Goal: Task Accomplishment & Management: Use online tool/utility

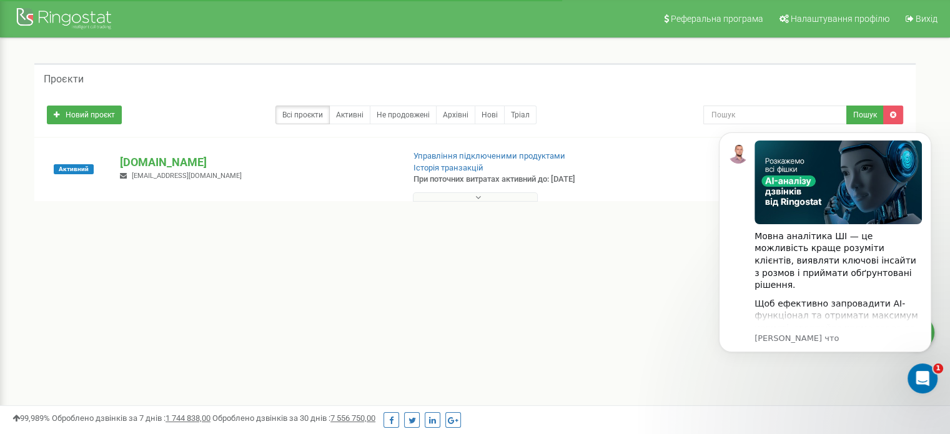
click at [494, 197] on button at bounding box center [475, 196] width 125 height 9
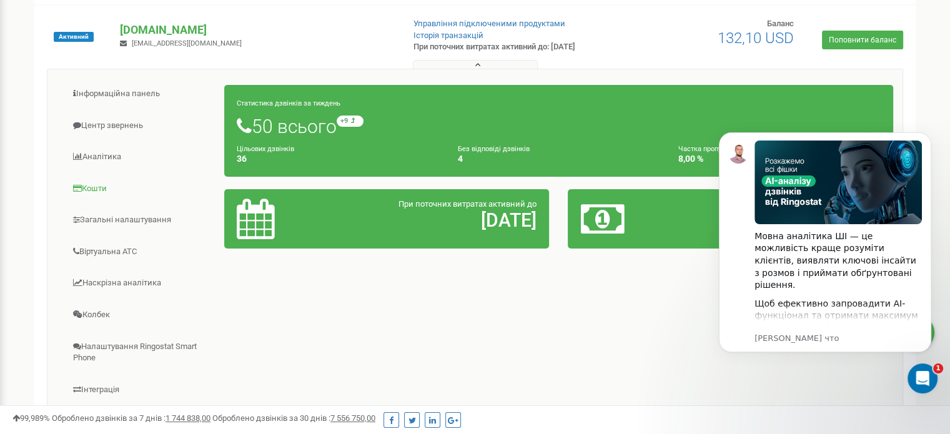
scroll to position [125, 0]
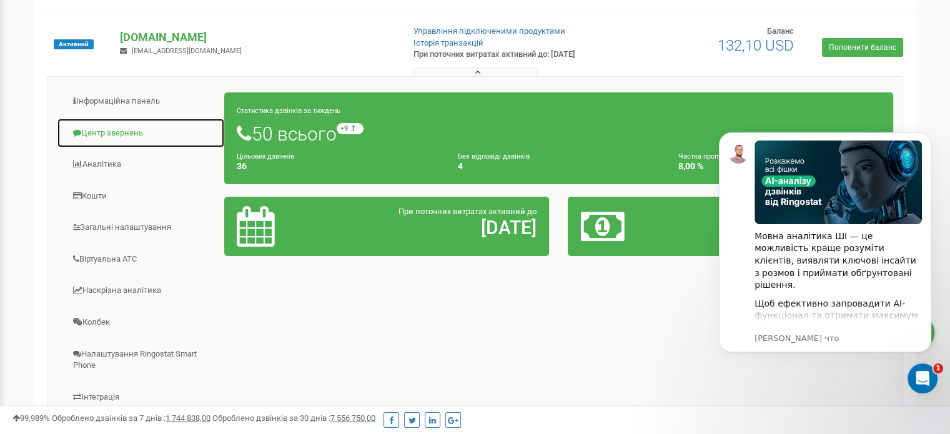
click at [122, 129] on link "Центр звернень" at bounding box center [141, 133] width 168 height 31
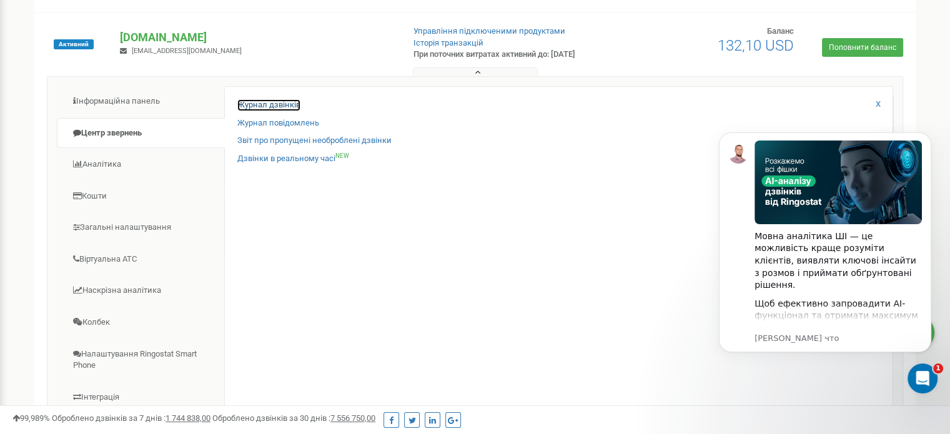
click at [263, 102] on link "Журнал дзвінків" at bounding box center [268, 105] width 63 height 12
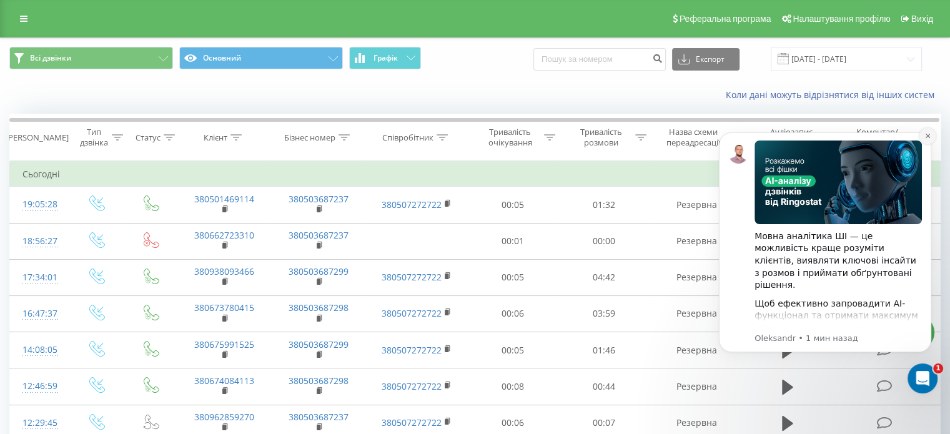
click at [924, 138] on icon "Dismiss notification" at bounding box center [927, 135] width 7 height 7
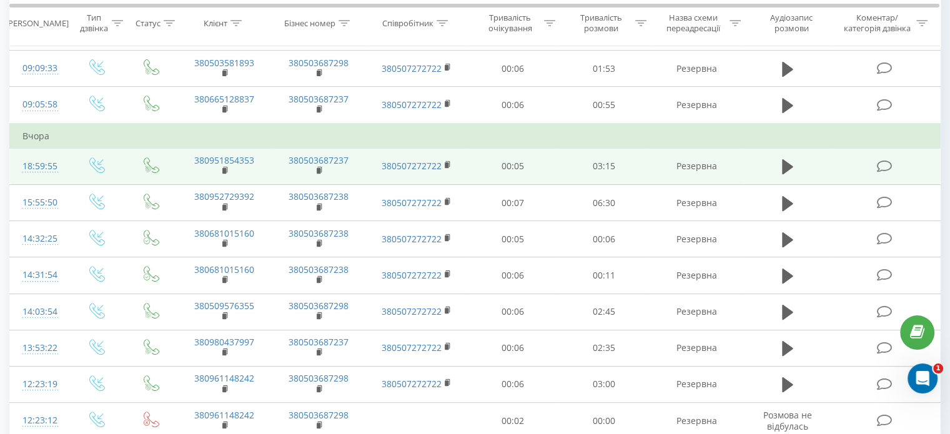
scroll to position [375, 0]
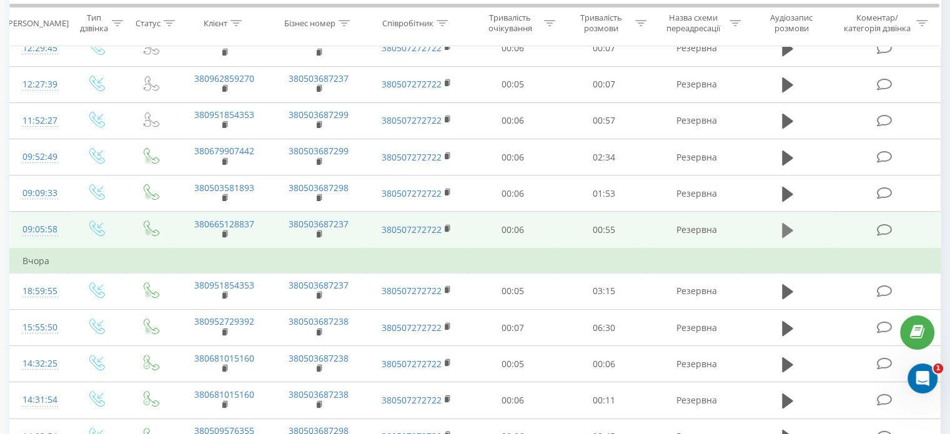
click at [790, 230] on icon at bounding box center [787, 230] width 11 height 17
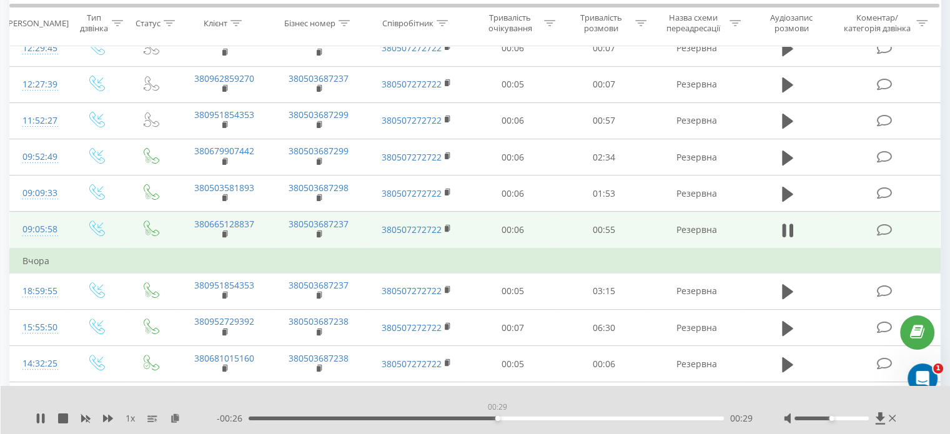
click at [497, 419] on div "00:29" at bounding box center [485, 418] width 475 height 4
click at [225, 232] on rect at bounding box center [224, 235] width 4 height 6
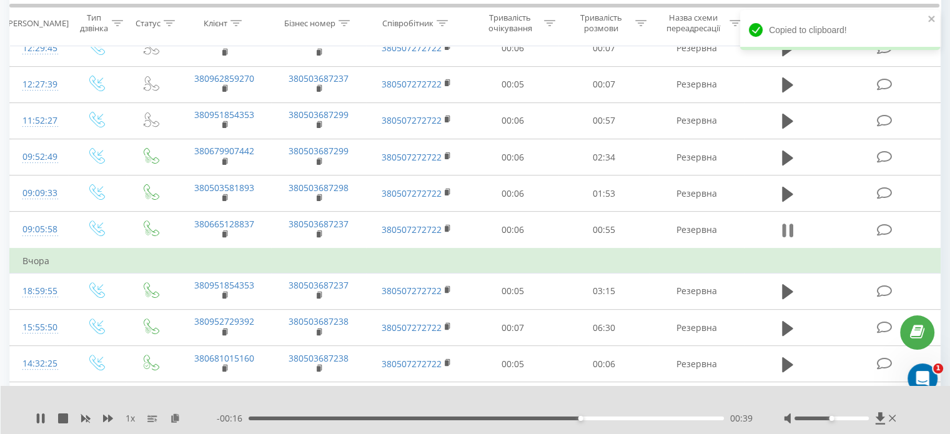
click at [789, 230] on icon at bounding box center [787, 230] width 11 height 17
click at [217, 258] on td "Вчора" at bounding box center [475, 260] width 930 height 25
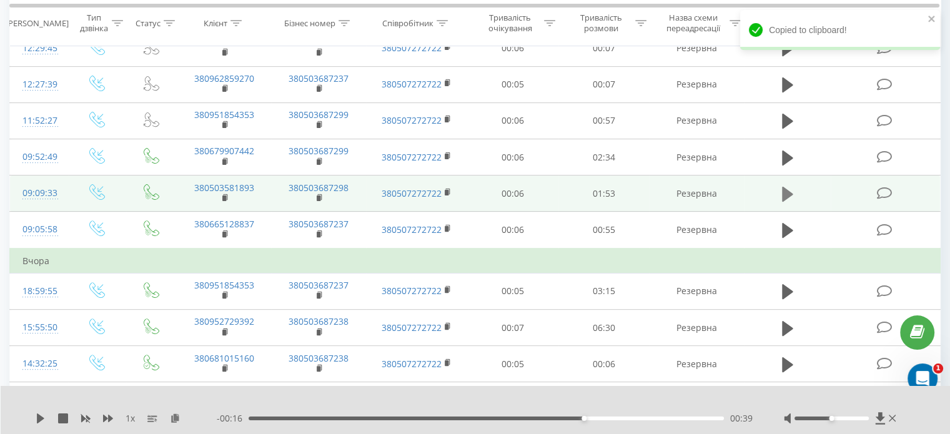
click at [782, 190] on icon at bounding box center [787, 194] width 11 height 15
click at [587, 419] on div "01:21" at bounding box center [485, 418] width 475 height 4
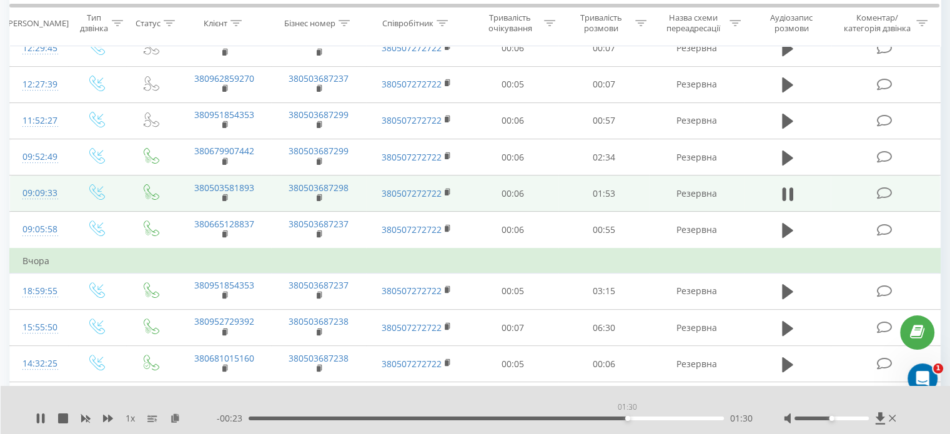
click at [627, 419] on div "01:30" at bounding box center [485, 418] width 475 height 4
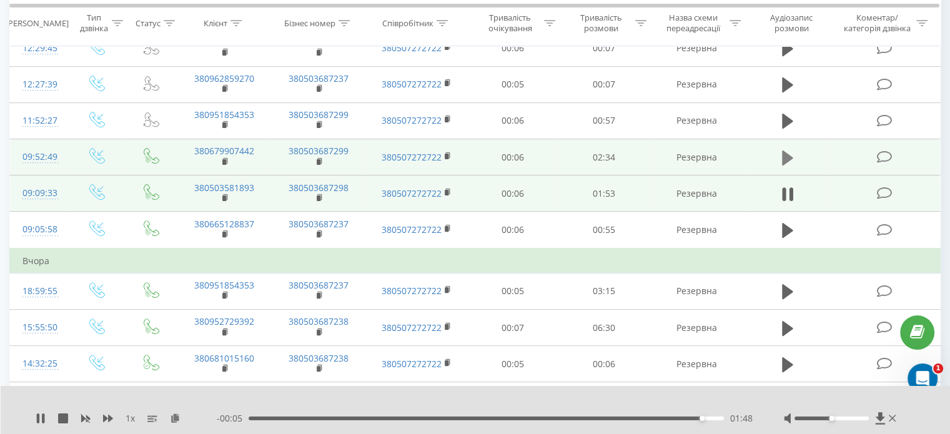
drag, startPoint x: 764, startPoint y: 159, endPoint x: 789, endPoint y: 159, distance: 25.0
click at [766, 159] on td at bounding box center [787, 157] width 87 height 36
click at [789, 159] on icon at bounding box center [787, 157] width 11 height 17
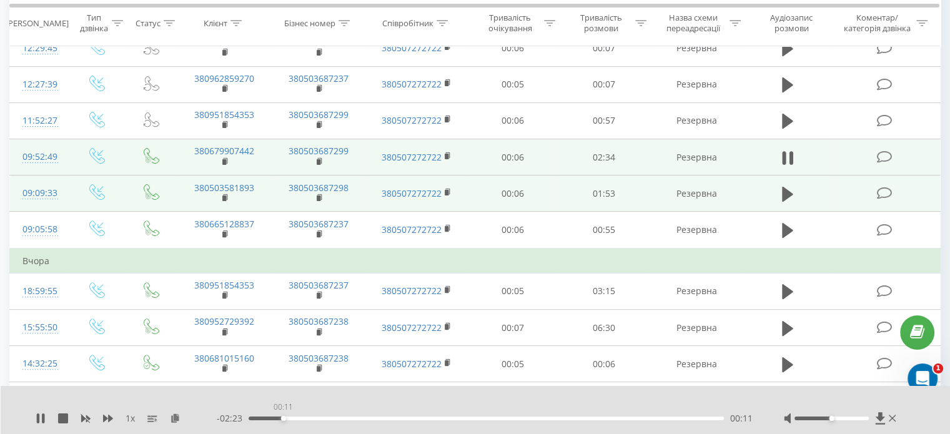
click at [283, 416] on div "00:11" at bounding box center [485, 418] width 475 height 4
click at [404, 417] on div "00:12" at bounding box center [485, 418] width 475 height 4
click at [220, 159] on td "380679907442" at bounding box center [224, 157] width 94 height 36
click at [225, 160] on rect at bounding box center [224, 162] width 4 height 6
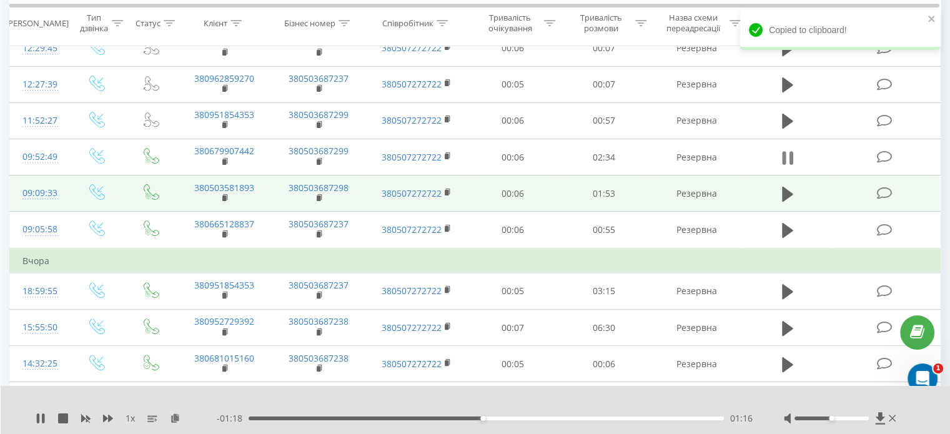
click at [793, 154] on button at bounding box center [787, 158] width 19 height 19
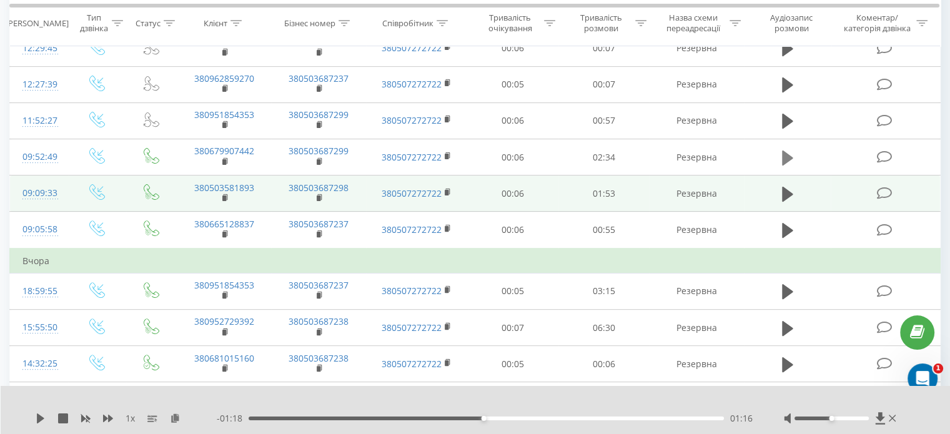
click at [782, 149] on icon at bounding box center [787, 157] width 11 height 17
click at [630, 420] on div "01:17" at bounding box center [485, 418] width 475 height 4
click at [779, 158] on button at bounding box center [787, 158] width 19 height 19
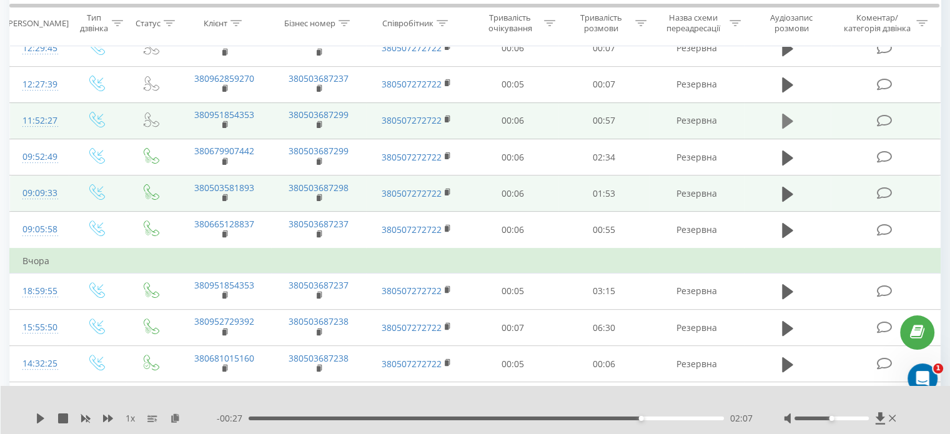
click at [786, 116] on icon at bounding box center [787, 121] width 11 height 15
click at [560, 419] on div "00:37" at bounding box center [485, 418] width 475 height 4
click at [893, 420] on icon at bounding box center [891, 418] width 7 height 7
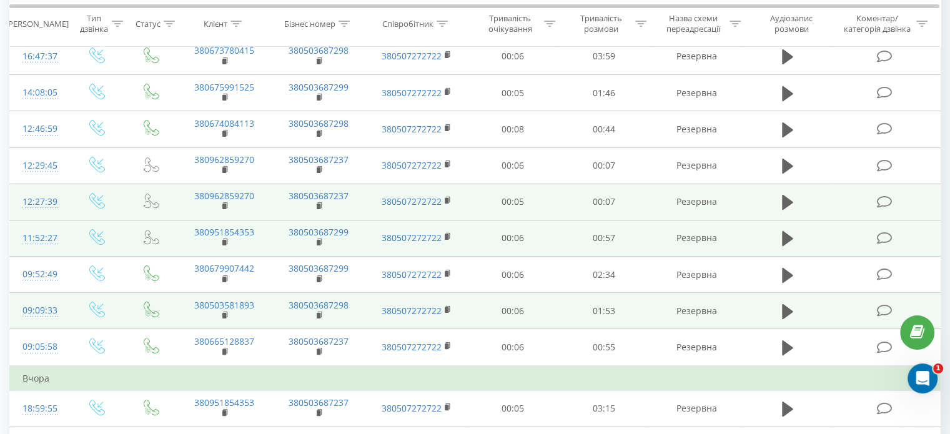
scroll to position [250, 0]
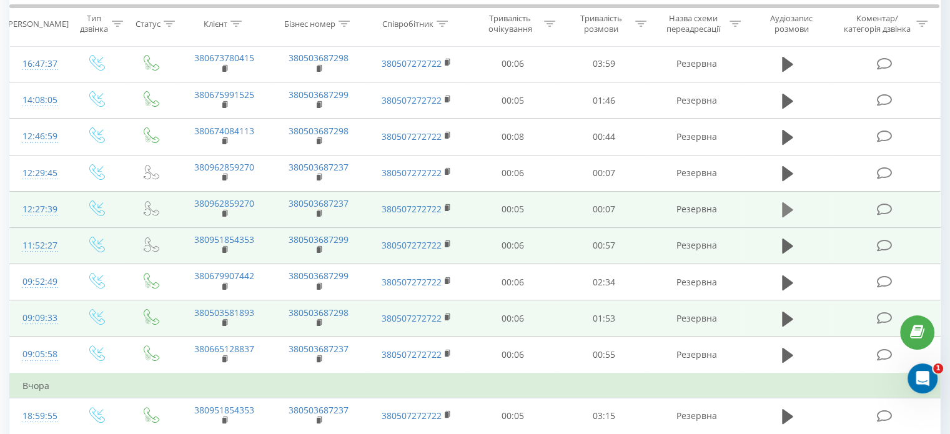
click at [789, 209] on icon at bounding box center [787, 209] width 11 height 15
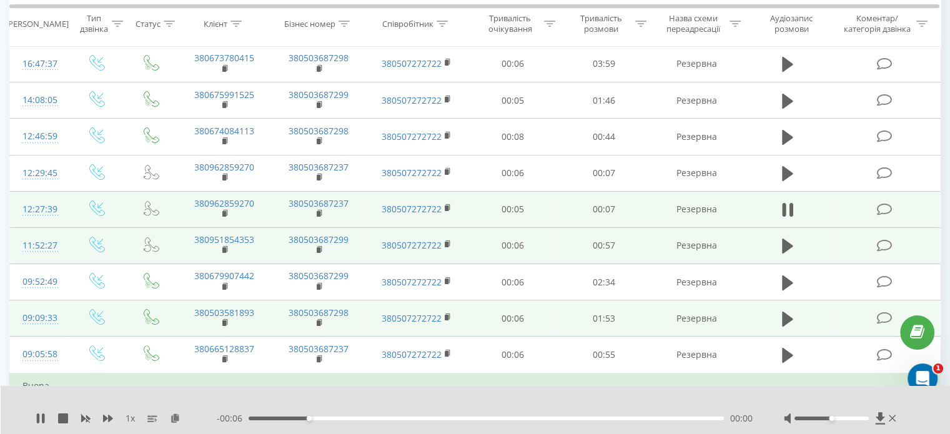
click at [455, 414] on div "- 00:06 00:00 00:00" at bounding box center [485, 418] width 536 height 12
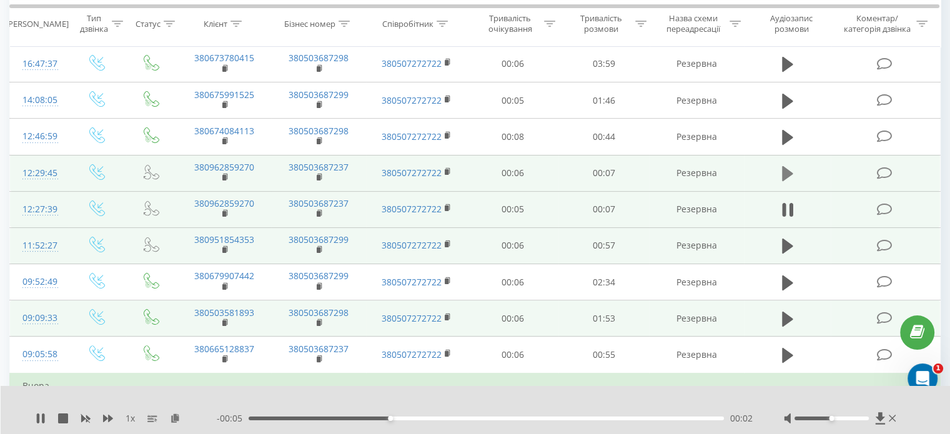
click at [784, 174] on icon at bounding box center [787, 173] width 11 height 15
click at [589, 419] on div "00:05" at bounding box center [485, 418] width 475 height 4
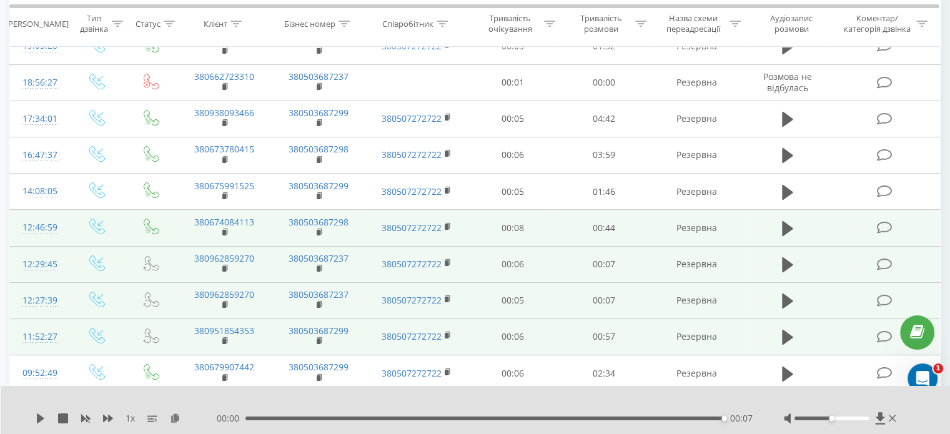
scroll to position [187, 0]
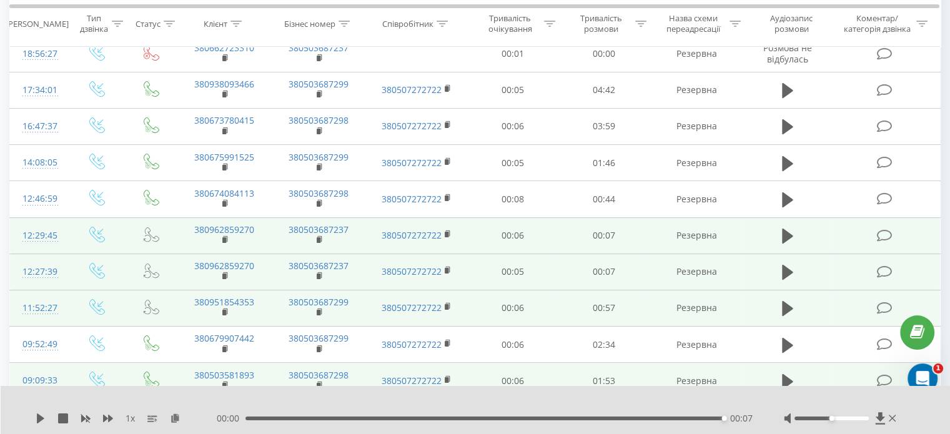
click at [221, 234] on td "380962859270" at bounding box center [224, 235] width 94 height 36
click at [222, 242] on icon at bounding box center [225, 239] width 7 height 9
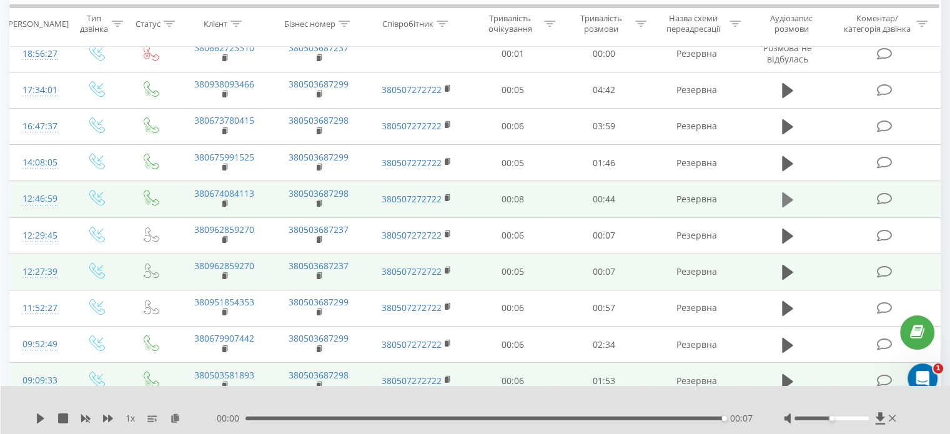
click at [785, 199] on icon at bounding box center [787, 199] width 11 height 15
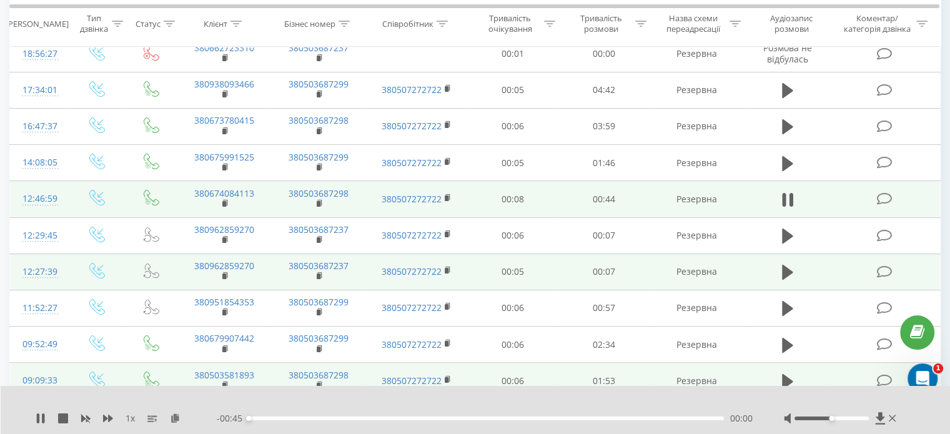
click at [656, 422] on div "- 00:45 00:00 00:00" at bounding box center [485, 418] width 536 height 12
click at [656, 419] on div "00:00" at bounding box center [485, 418] width 475 height 4
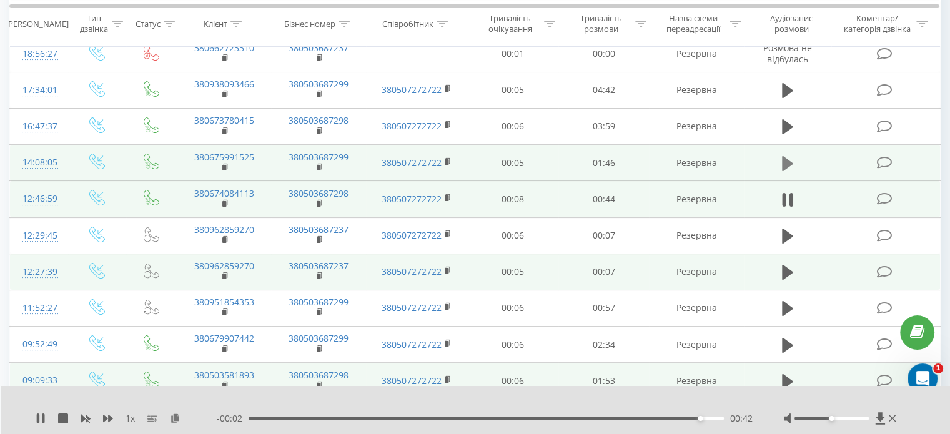
click at [782, 164] on icon at bounding box center [787, 163] width 11 height 17
click at [589, 419] on div "01:16" at bounding box center [485, 418] width 475 height 4
click at [224, 165] on rect at bounding box center [224, 168] width 4 height 6
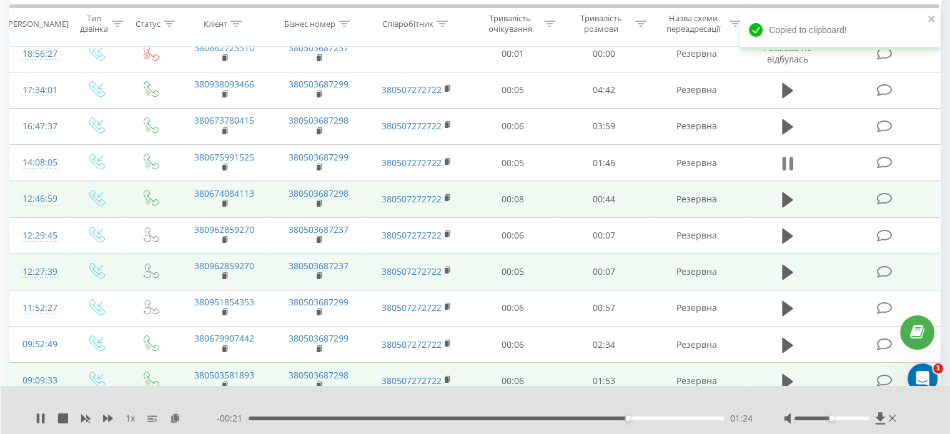
click at [790, 165] on icon at bounding box center [791, 164] width 4 height 14
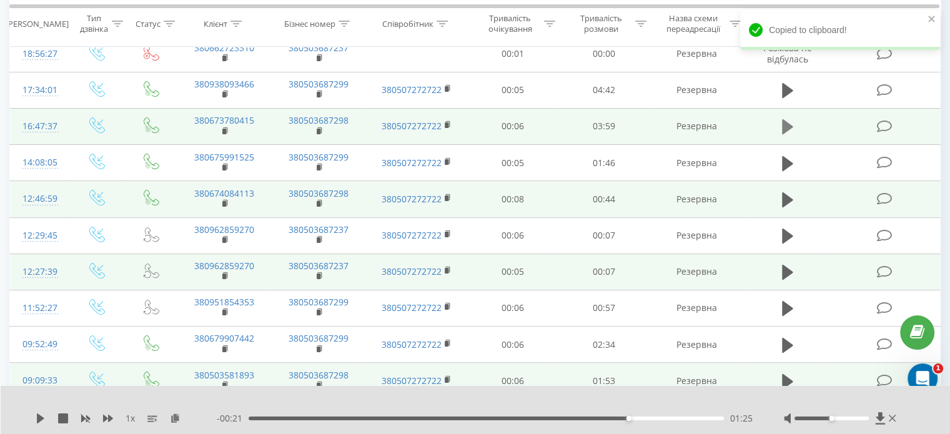
click at [780, 119] on button at bounding box center [787, 126] width 19 height 19
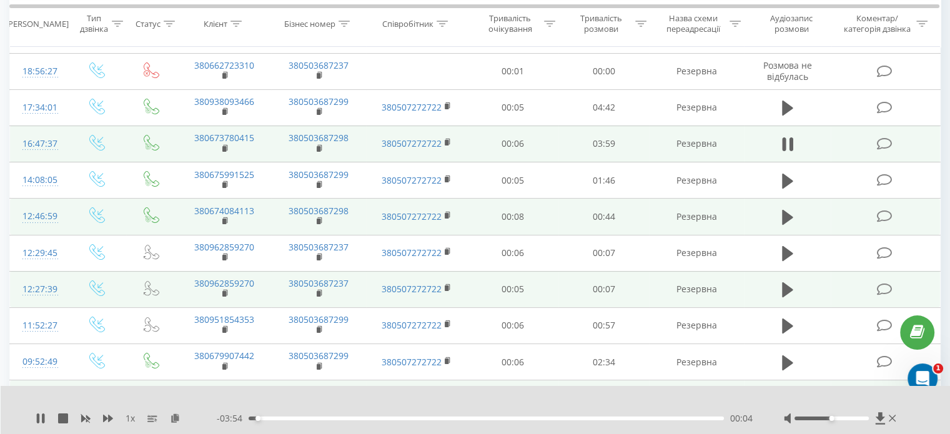
scroll to position [125, 0]
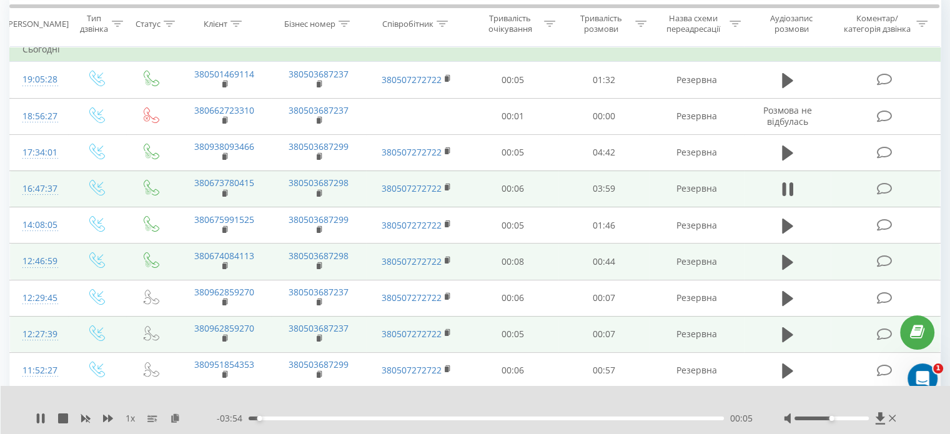
click at [473, 417] on div "00:05" at bounding box center [485, 418] width 475 height 4
click at [678, 416] on div "- 02:02 01:57 01:57" at bounding box center [485, 418] width 536 height 12
click at [687, 416] on div "01:57" at bounding box center [485, 418] width 475 height 4
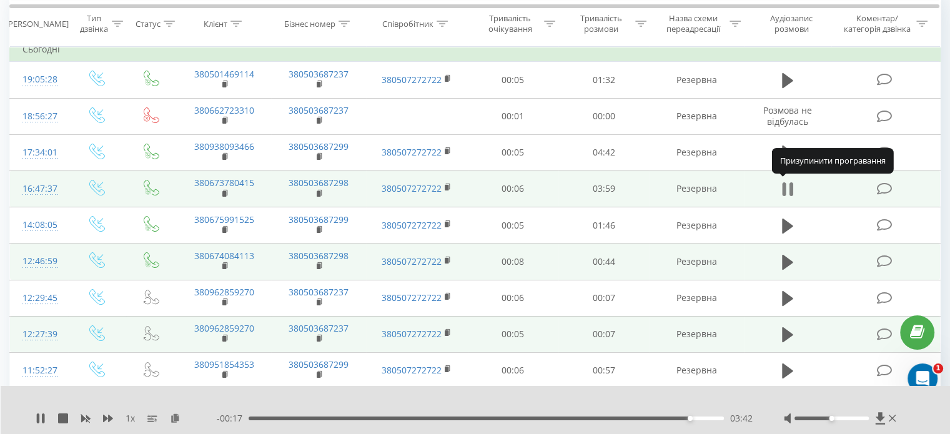
click at [788, 192] on icon at bounding box center [787, 188] width 11 height 17
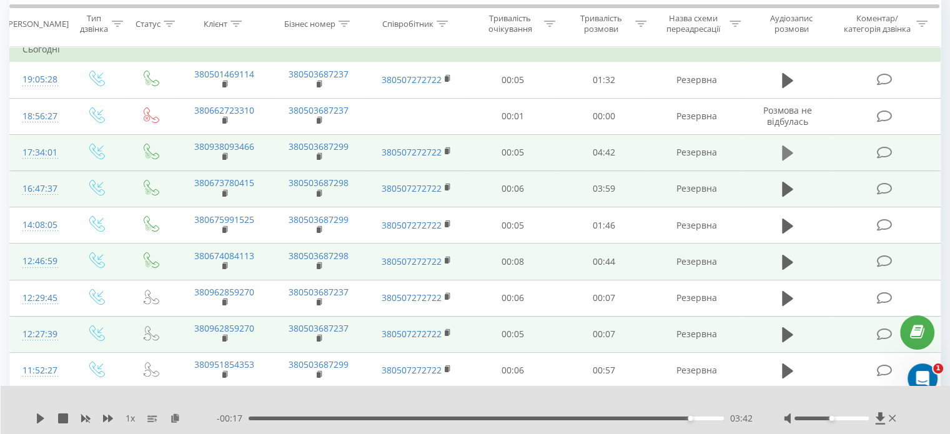
click at [784, 157] on icon at bounding box center [787, 152] width 11 height 15
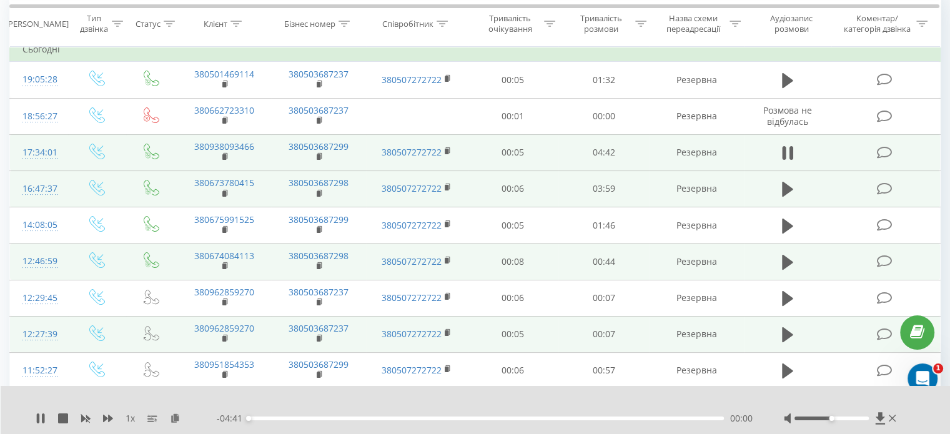
click at [468, 413] on div "- 04:41 00:00 00:00" at bounding box center [485, 418] width 536 height 12
click at [504, 420] on div "00:00" at bounding box center [485, 418] width 475 height 4
click at [227, 155] on icon at bounding box center [225, 156] width 7 height 9
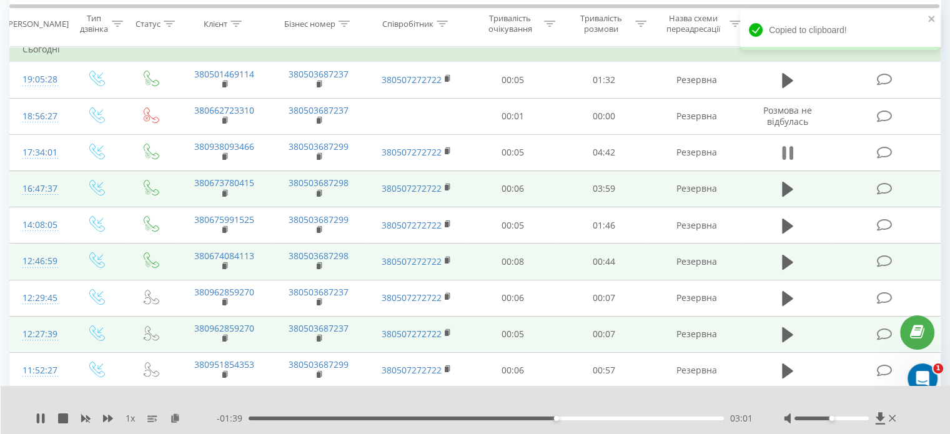
click at [795, 152] on button at bounding box center [787, 153] width 19 height 19
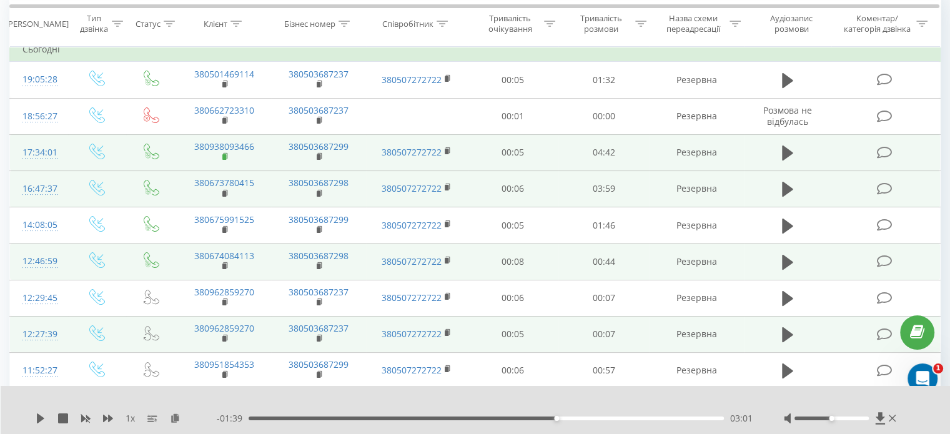
click at [221, 157] on td "380938093466" at bounding box center [224, 152] width 94 height 36
click at [230, 157] on td "380938093466" at bounding box center [224, 152] width 94 height 36
click at [226, 157] on icon at bounding box center [225, 156] width 7 height 9
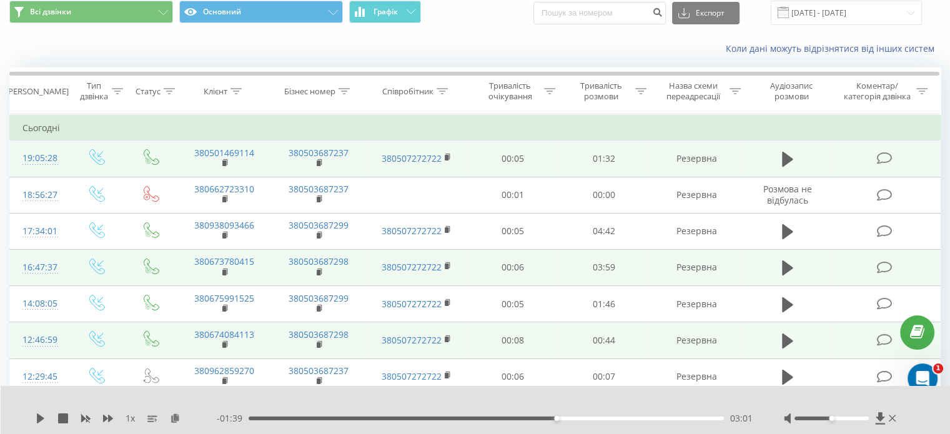
scroll to position [0, 0]
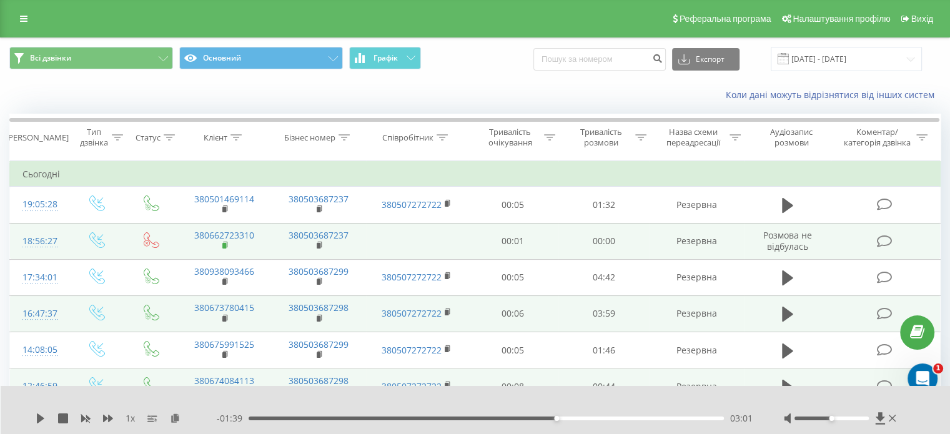
click at [225, 248] on icon at bounding box center [225, 245] width 7 height 9
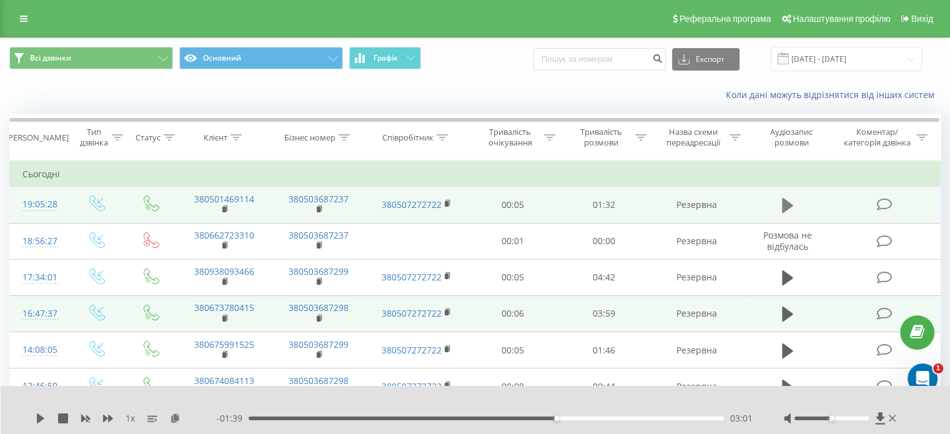
click at [791, 204] on icon at bounding box center [787, 205] width 11 height 15
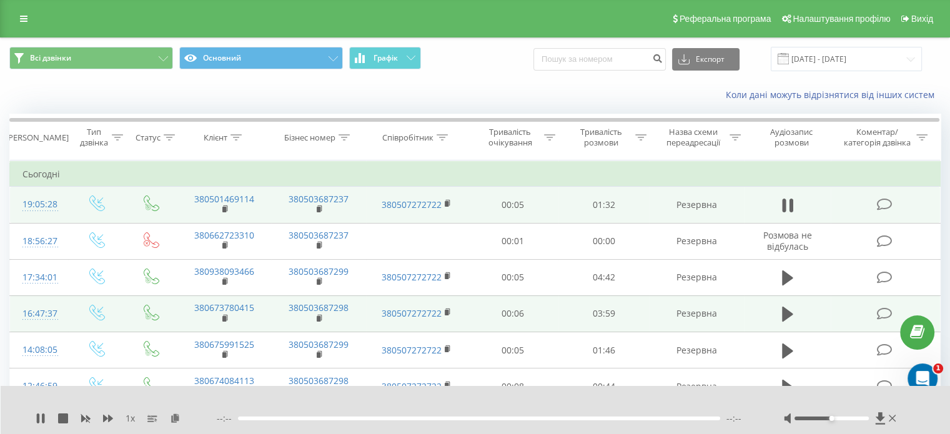
click at [671, 423] on div "--:-- --:--" at bounding box center [485, 418] width 536 height 12
click at [662, 421] on div "- 01:32 00:00 00:00" at bounding box center [485, 418] width 536 height 12
click at [671, 416] on div "00:00" at bounding box center [485, 418] width 475 height 4
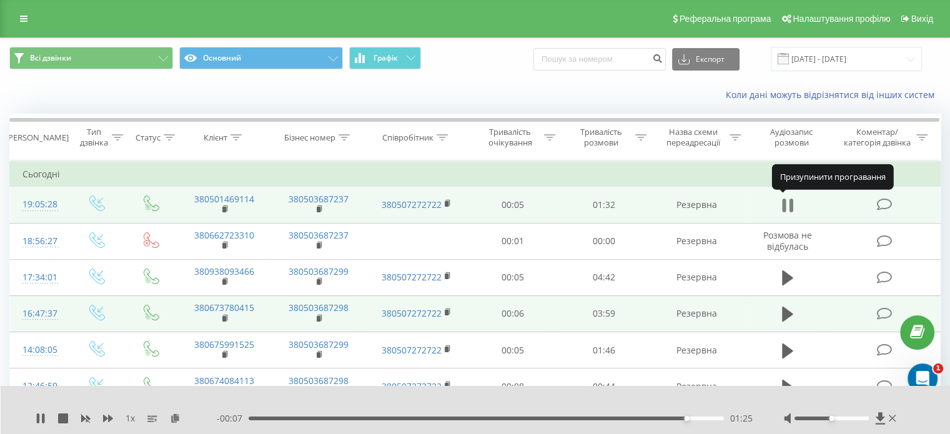
click at [790, 206] on icon at bounding box center [791, 206] width 4 height 14
